Goal: Task Accomplishment & Management: Manage account settings

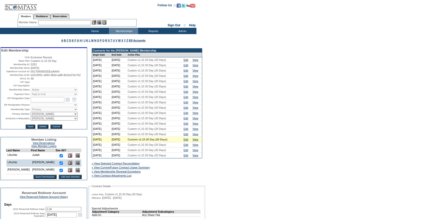
drag, startPoint x: 49, startPoint y: 81, endPoint x: 29, endPoint y: 76, distance: 20.7
click at [29, 76] on table "Edit Membership Club: Exclusive Resorts Base Plan: Custom v1.10 20 Day Membersh…" at bounding box center [44, 88] width 86 height 81
copy tr "b4223091-4d93-466d-adf8-8b1fa37dc762"
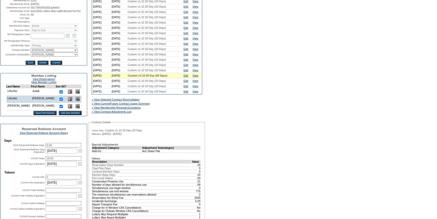
scroll to position [161, 0]
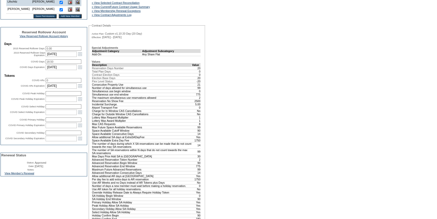
drag, startPoint x: 25, startPoint y: 186, endPoint x: 32, endPoint y: 190, distance: 8.3
click at [25, 175] on link "View Member's Renewal" at bounding box center [20, 173] width 30 height 3
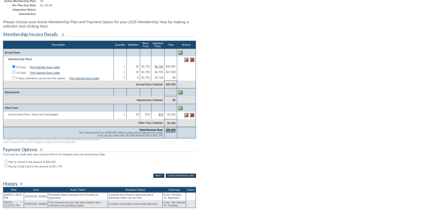
scroll to position [92, 0]
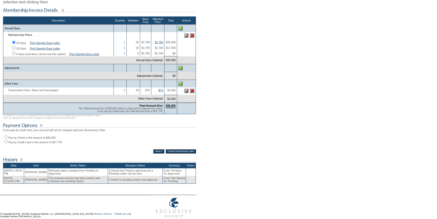
click at [5, 139] on input "Pay by Check in the amount of $36,500" at bounding box center [5, 137] width 3 height 3
radio input "true"
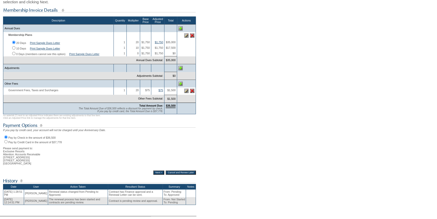
click at [155, 175] on input "Next >" at bounding box center [158, 173] width 11 height 4
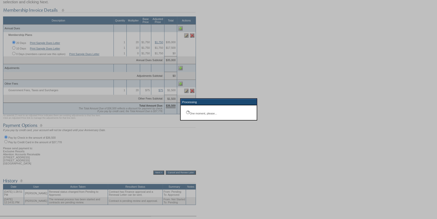
scroll to position [36, 0]
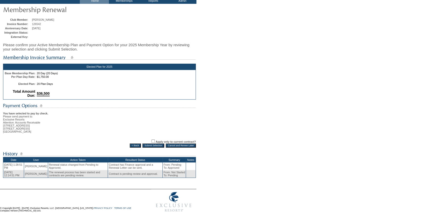
click at [153, 146] on input "Submit Selection" at bounding box center [153, 146] width 22 height 4
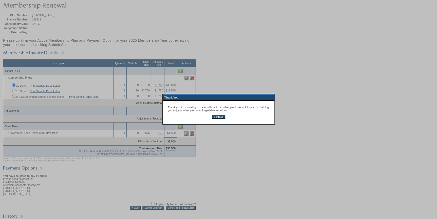
click at [219, 117] on input "Continue" at bounding box center [218, 117] width 13 height 4
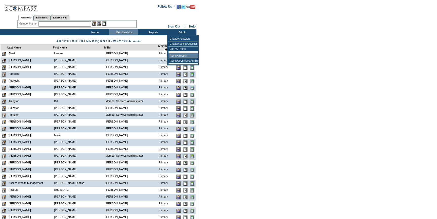
click at [182, 56] on td "Renewal Admin" at bounding box center [183, 55] width 30 height 5
